Goal: Information Seeking & Learning: Learn about a topic

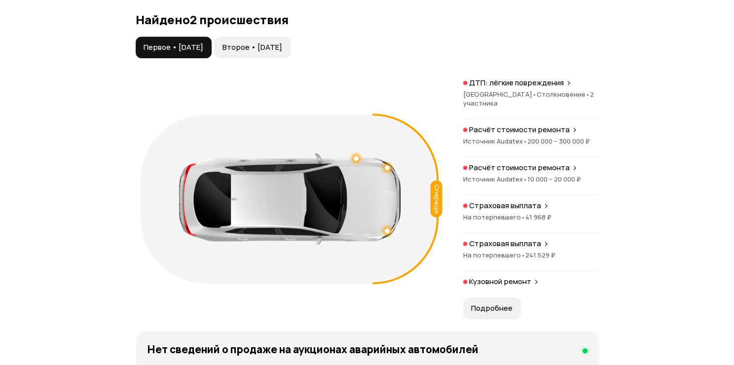
scroll to position [1102, 0]
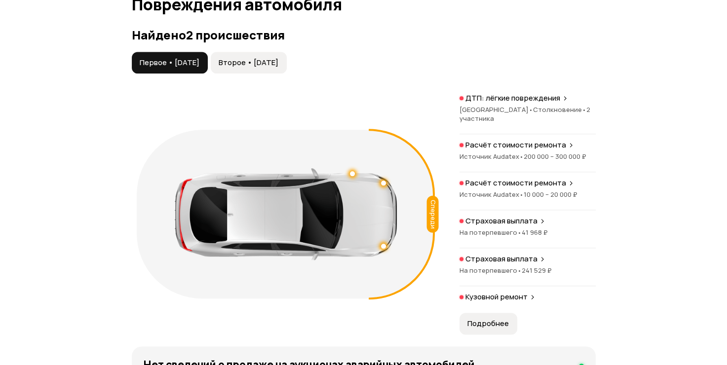
click at [573, 103] on div "ДТП: лёгкие повреждения" at bounding box center [528, 98] width 136 height 10
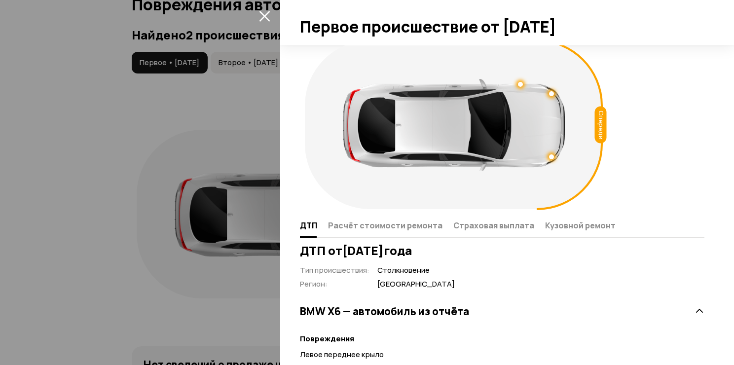
scroll to position [9, 0]
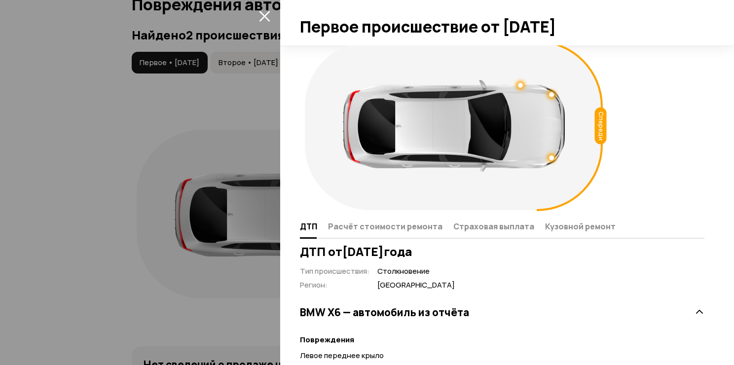
click at [209, 148] on div at bounding box center [367, 182] width 734 height 365
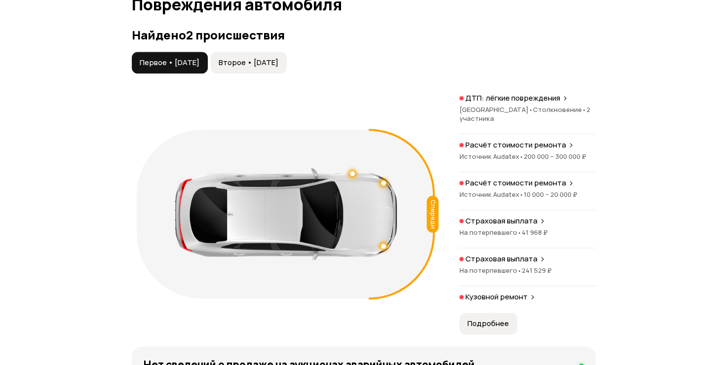
click at [514, 150] on p "Расчёт стоимости ремонта" at bounding box center [515, 145] width 101 height 10
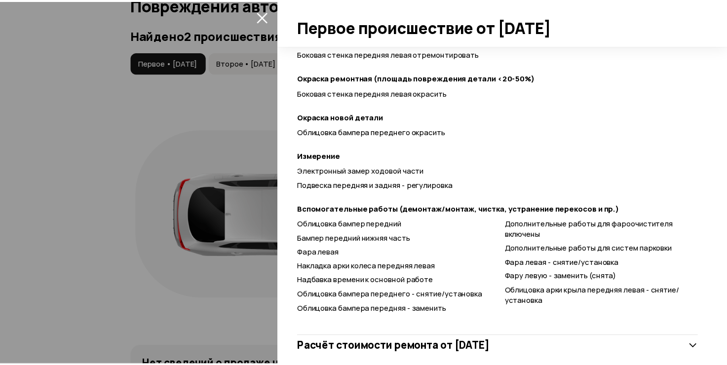
scroll to position [391, 0]
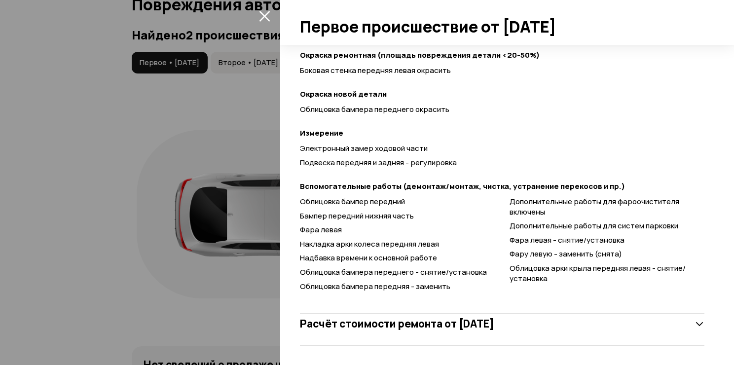
click at [137, 203] on div at bounding box center [367, 182] width 734 height 365
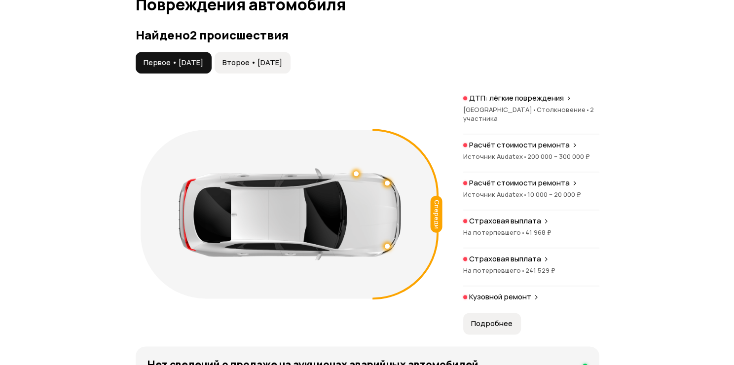
scroll to position [157, 0]
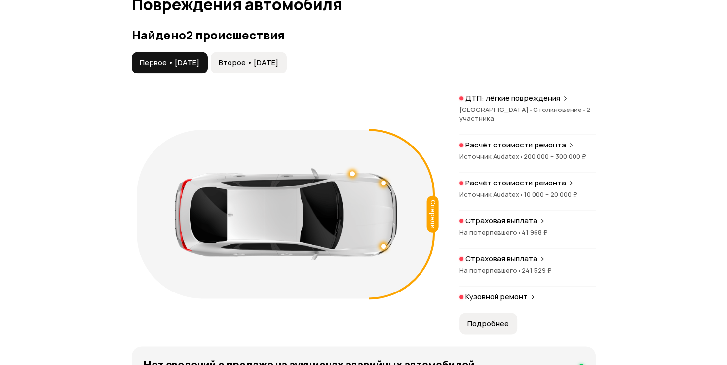
click at [486, 188] on p "Расчёт стоимости ремонта" at bounding box center [515, 183] width 101 height 10
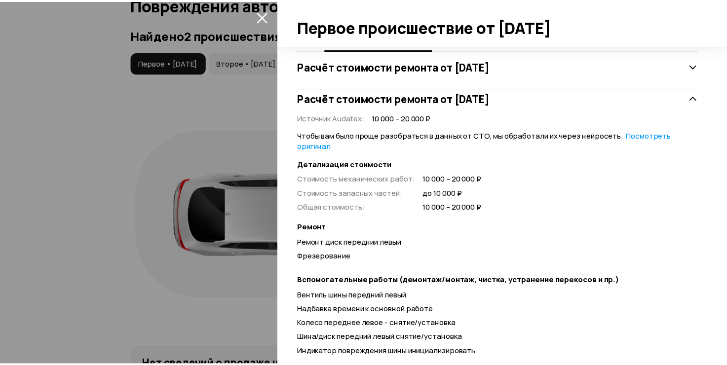
scroll to position [235, 0]
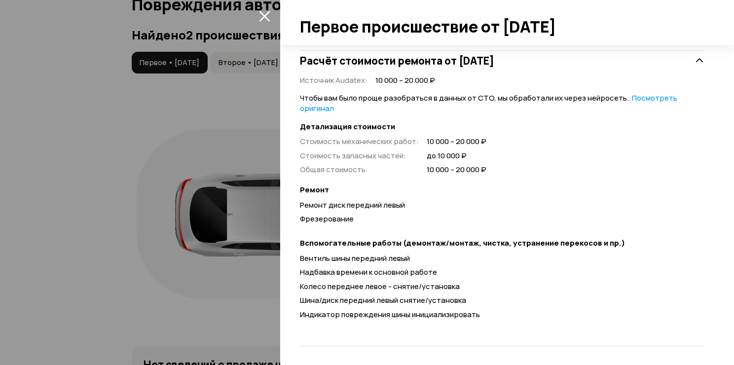
click at [222, 276] on div at bounding box center [367, 182] width 734 height 365
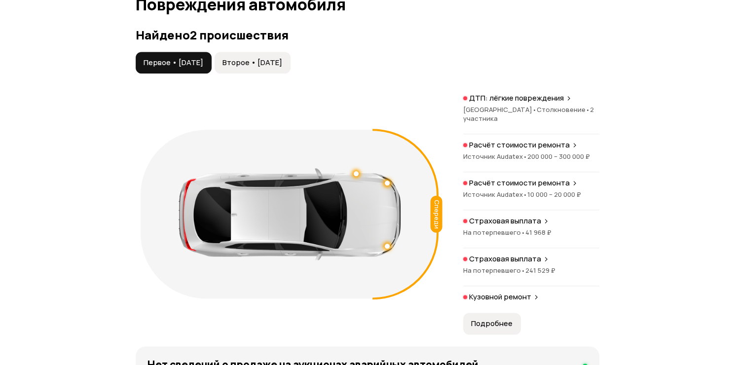
scroll to position [157, 0]
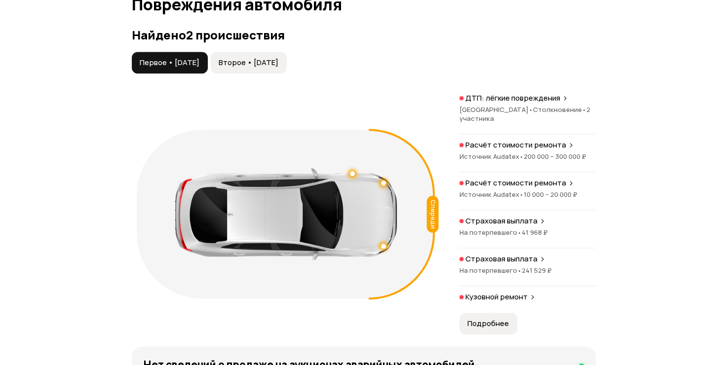
click at [493, 188] on p "Расчёт стоимости ремонта" at bounding box center [515, 183] width 101 height 10
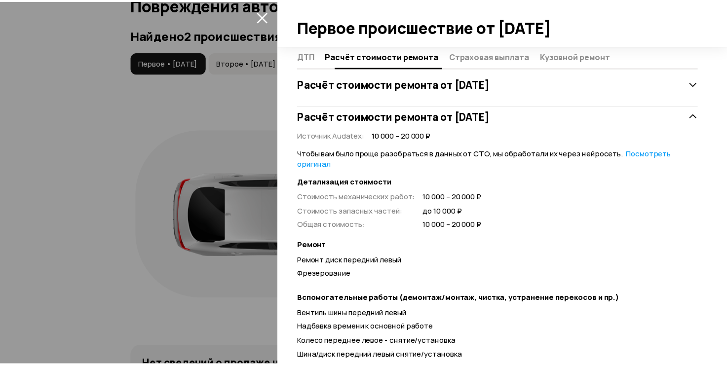
scroll to position [235, 0]
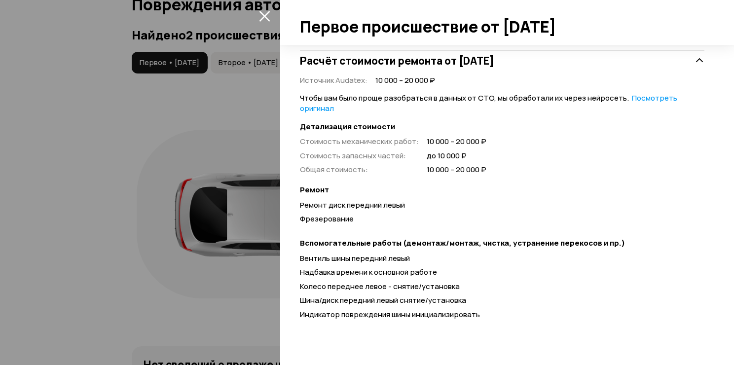
click at [158, 220] on div at bounding box center [367, 182] width 734 height 365
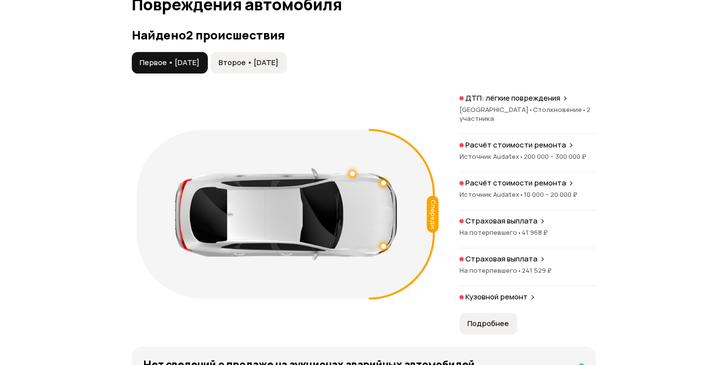
click at [506, 226] on p "Страховая выплата" at bounding box center [501, 221] width 72 height 10
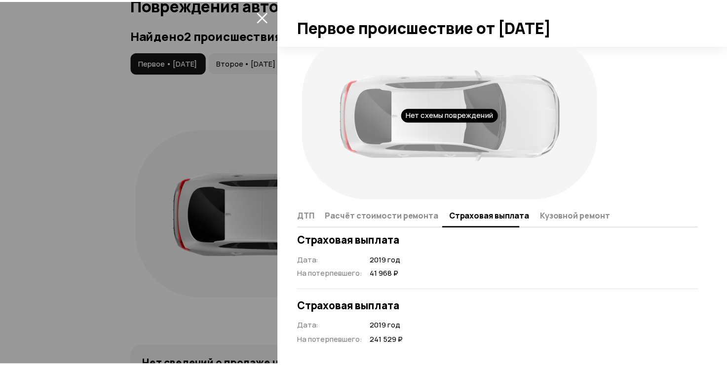
scroll to position [30, 0]
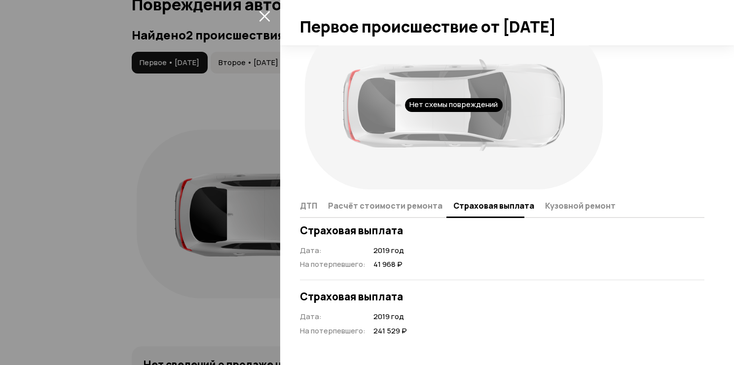
click at [128, 231] on div at bounding box center [367, 182] width 734 height 365
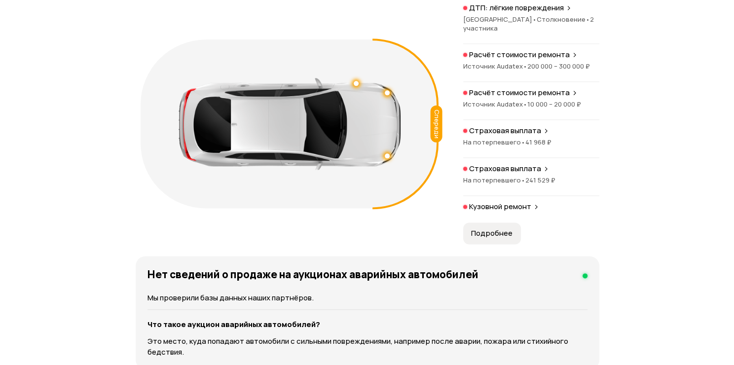
scroll to position [1201, 0]
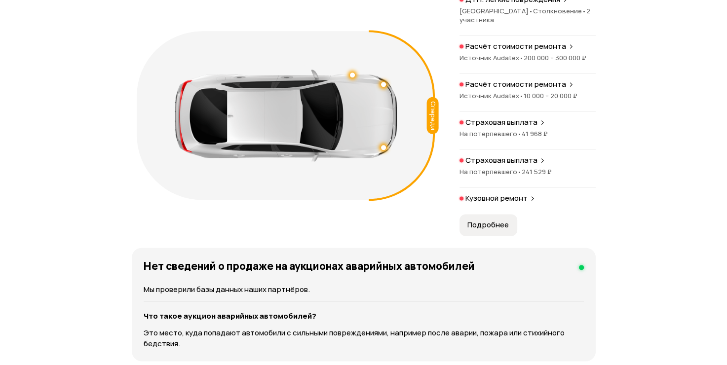
click at [479, 203] on p "Кузовной ремонт" at bounding box center [496, 198] width 62 height 10
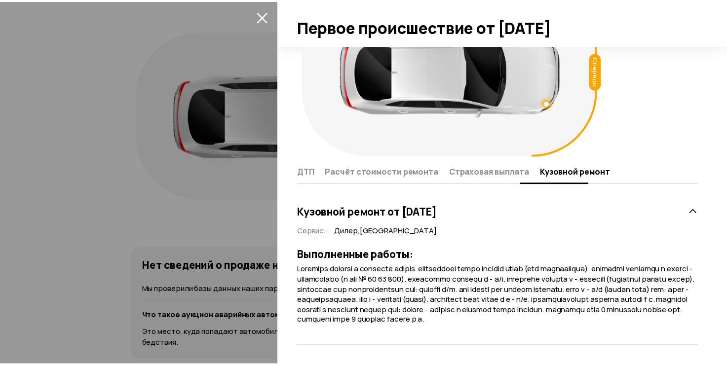
scroll to position [64, 0]
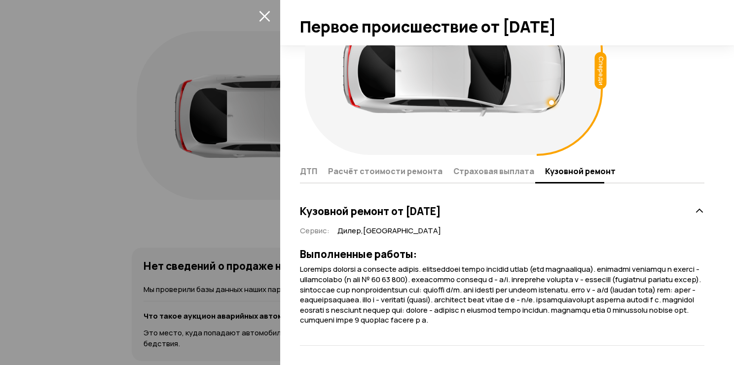
click at [111, 172] on div at bounding box center [367, 182] width 734 height 365
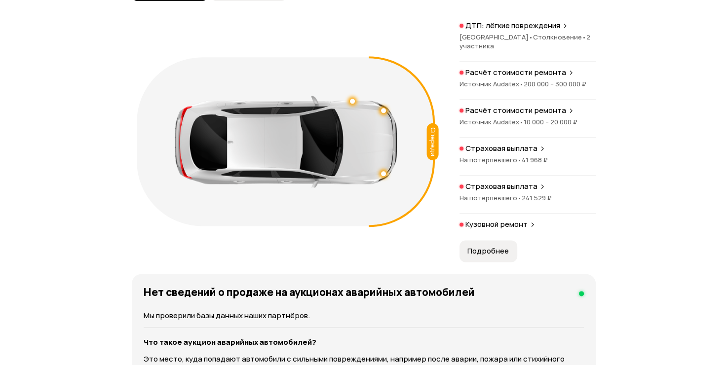
scroll to position [1152, 0]
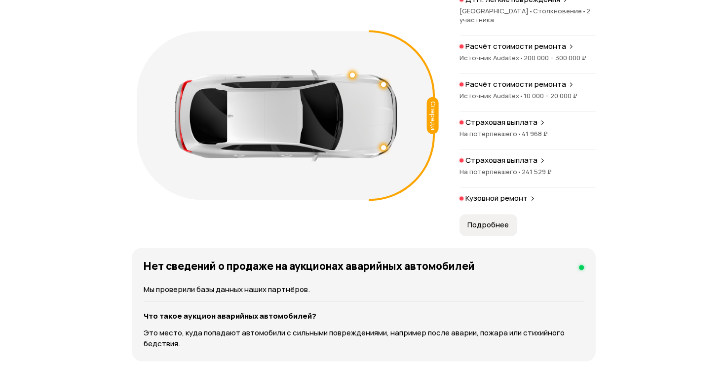
drag, startPoint x: 727, startPoint y: 118, endPoint x: 729, endPoint y: 126, distance: 8.1
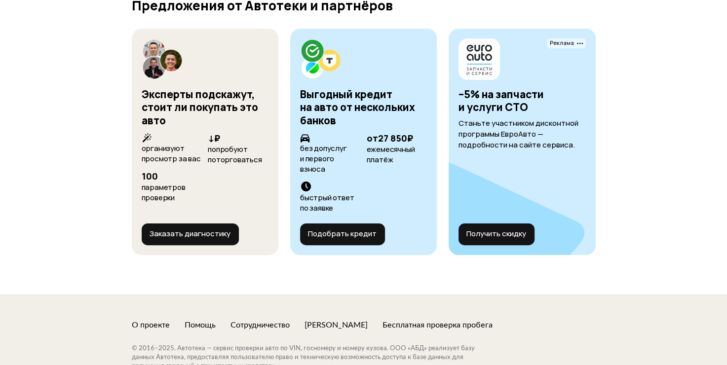
scroll to position [3869, 0]
